Goal: Task Accomplishment & Management: Complete application form

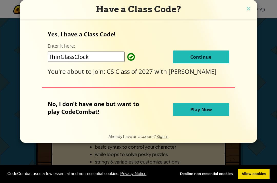
click at [200, 58] on span "Continue" at bounding box center [200, 57] width 21 height 6
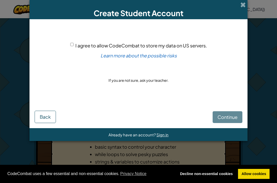
click at [230, 117] on div "Continue Back" at bounding box center [139, 112] width 208 height 22
click at [71, 46] on input "I agree to allow CodeCombat to store my data on US servers." at bounding box center [71, 44] width 3 height 3
checkbox input "true"
click at [219, 119] on span "Continue" at bounding box center [227, 117] width 20 height 6
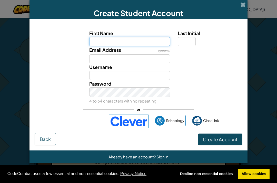
click at [106, 39] on input "First Name" at bounding box center [129, 41] width 81 height 9
type input "[PERSON_NAME]"
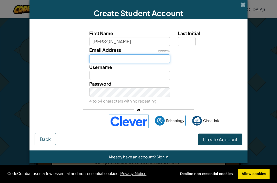
click at [104, 60] on input "Email Address" at bounding box center [129, 58] width 81 height 9
type input "[PERSON_NAME]"
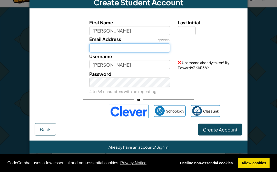
type input "3"
type input "[EMAIL_ADDRESS][DOMAIN_NAME]"
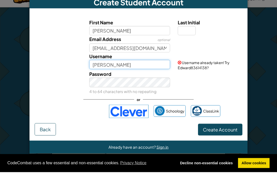
click at [99, 71] on input "[PERSON_NAME]" at bounding box center [129, 75] width 81 height 9
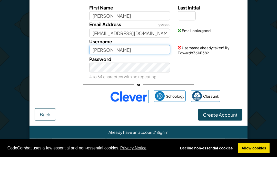
click at [122, 71] on input "[PERSON_NAME]" at bounding box center [129, 75] width 81 height 9
type input "E"
type input "T"
type input "J"
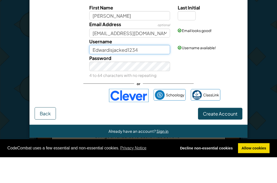
click at [145, 71] on input "Edwardisjacked1234" at bounding box center [129, 75] width 81 height 9
click at [146, 71] on input "Edwardisjacked1234" at bounding box center [129, 75] width 81 height 9
type input "Edwardisjacked"
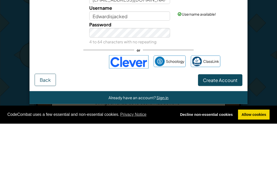
click at [215, 136] on span "Create Account" at bounding box center [220, 139] width 35 height 6
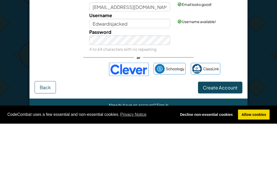
scroll to position [59, 0]
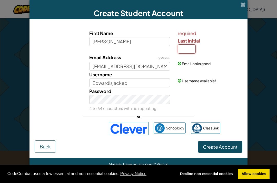
click at [190, 54] on input "Last Initial" at bounding box center [187, 48] width 18 height 9
type input "W"
click at [208, 153] on button "Create Account" at bounding box center [220, 147] width 44 height 12
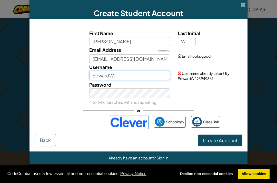
click at [122, 79] on input "EdwardW" at bounding box center [129, 75] width 81 height 9
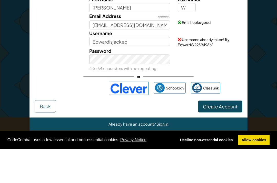
scroll to position [93, 0]
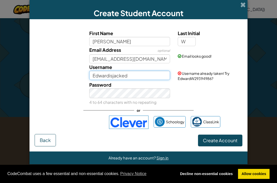
type input "Edwardisjacked"
click at [213, 142] on button "Create Account" at bounding box center [220, 141] width 44 height 12
